Goal: Task Accomplishment & Management: Use online tool/utility

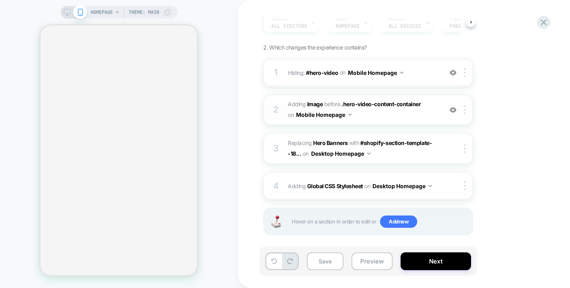
scroll to position [86, 0]
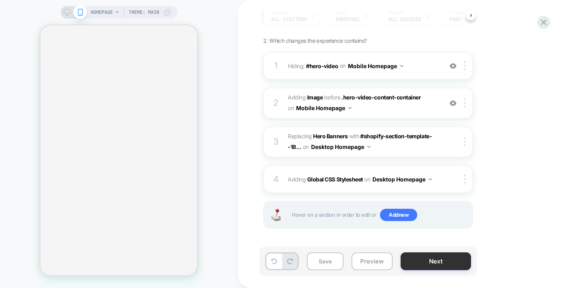
click at [458, 255] on button "Next" at bounding box center [436, 261] width 71 height 18
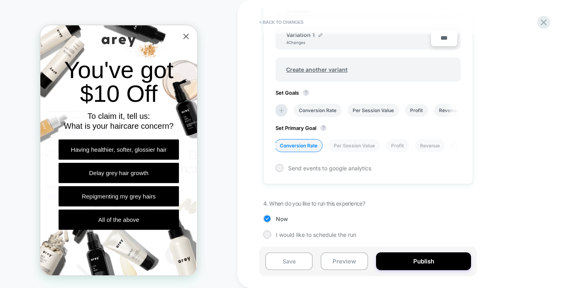
scroll to position [281, 0]
click at [281, 109] on icon at bounding box center [281, 110] width 5 height 5
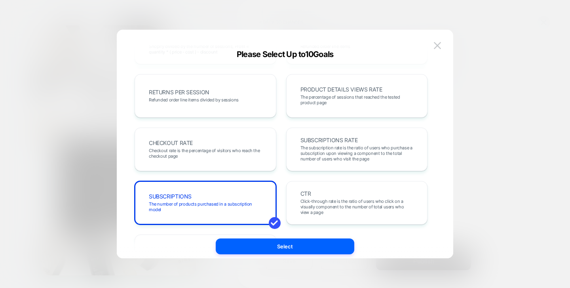
scroll to position [263, 0]
click at [222, 156] on span "Checkout rate is the percentage of visitors who reach the checkout page" at bounding box center [205, 152] width 113 height 11
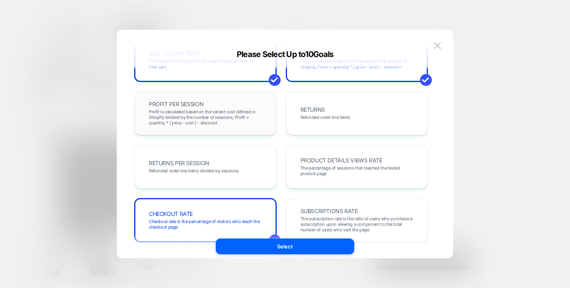
scroll to position [189, 0]
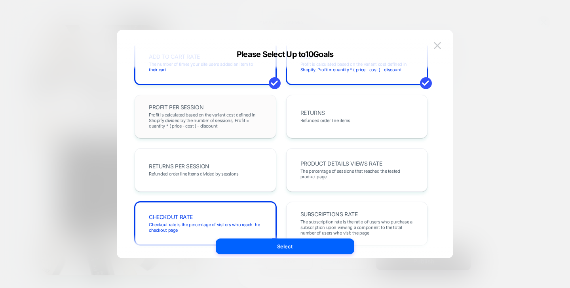
click at [244, 120] on span "Profit is calculated based on the variant cost defined in Shopify divided by th…" at bounding box center [205, 120] width 113 height 17
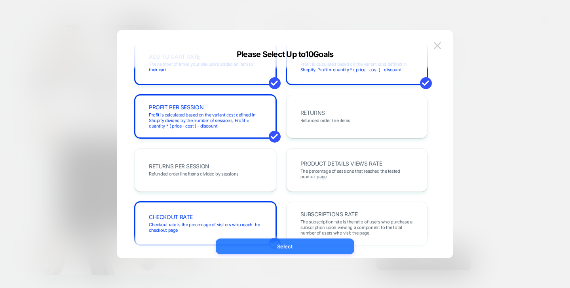
click at [303, 250] on button "Select" at bounding box center [285, 246] width 139 height 16
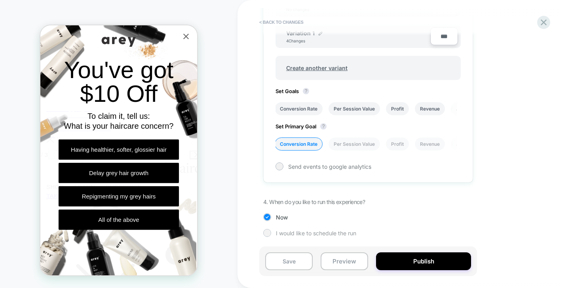
scroll to position [283, 0]
click at [393, 260] on button "Publish" at bounding box center [423, 261] width 95 height 18
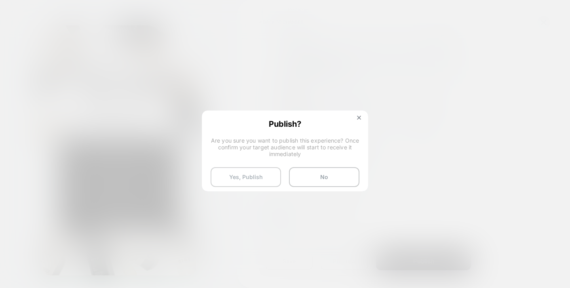
click at [265, 179] on button "Yes, Publish" at bounding box center [246, 177] width 71 height 20
